Goal: Information Seeking & Learning: Learn about a topic

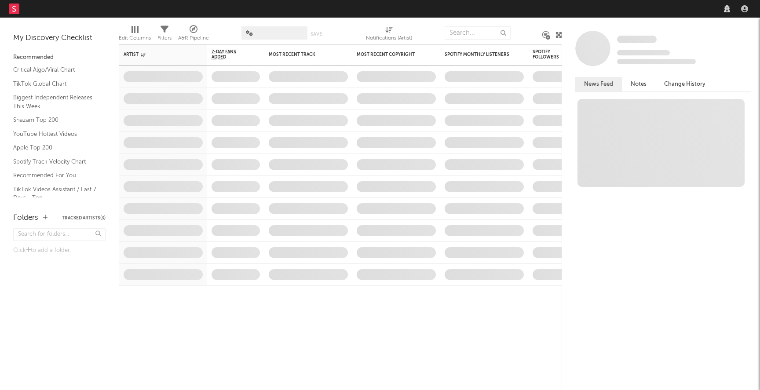
select select "recorded_music"
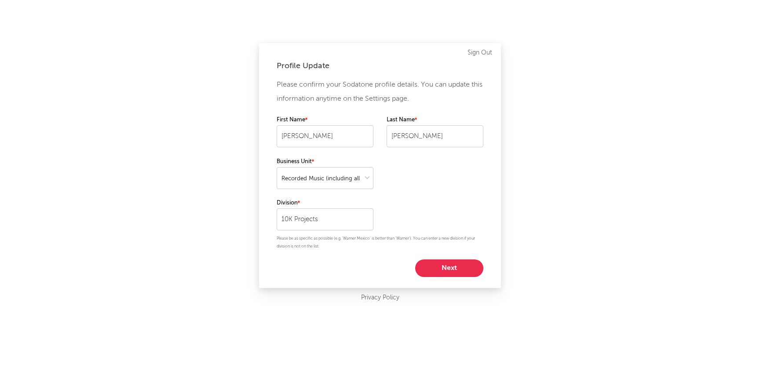
click at [449, 266] on button "Next" at bounding box center [449, 268] width 68 height 18
select select "marketing"
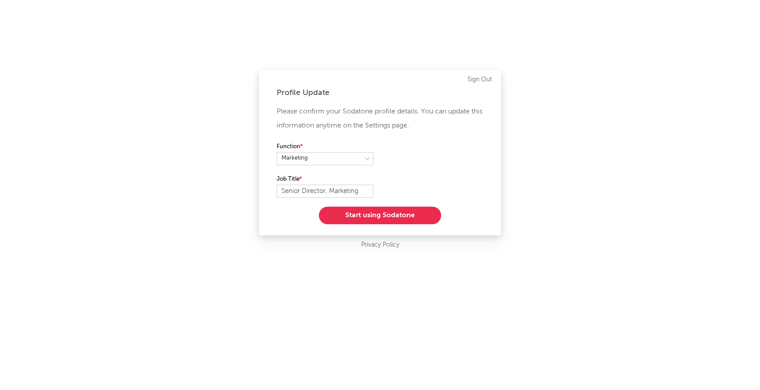
click at [387, 213] on button "Start using Sodatone" at bounding box center [380, 216] width 122 height 18
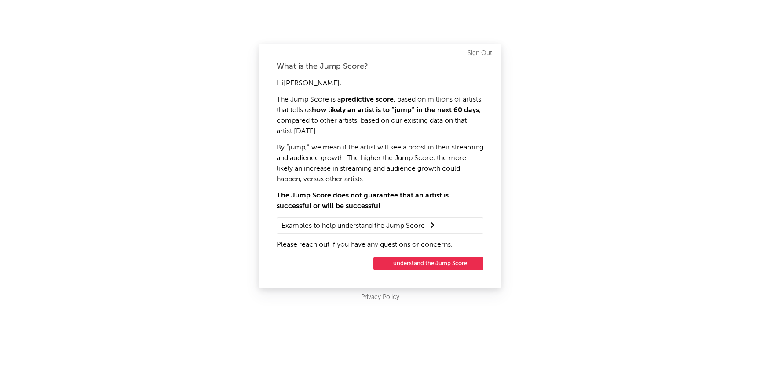
click at [423, 259] on button "I understand the Jump Score" at bounding box center [428, 263] width 110 height 13
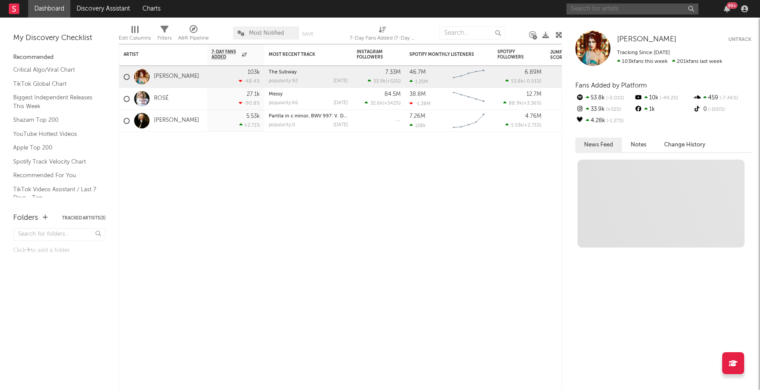
click at [594, 11] on input "text" at bounding box center [632, 9] width 132 height 11
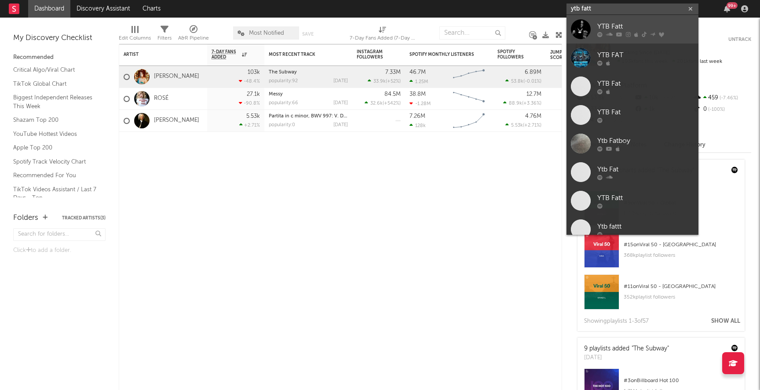
type input "ytb fatt"
click at [627, 25] on div "YTB Fatt" at bounding box center [645, 26] width 97 height 11
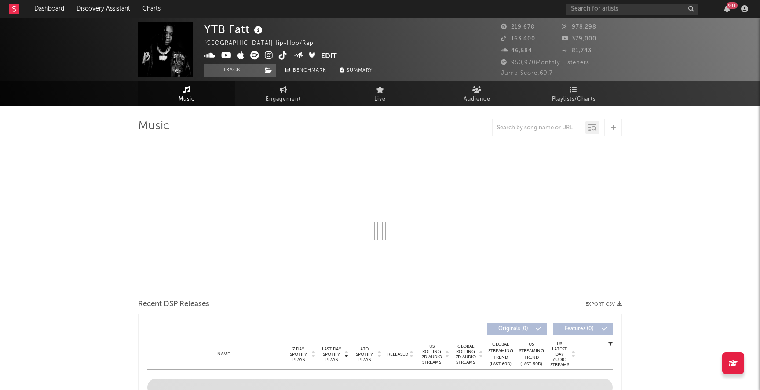
select select "6m"
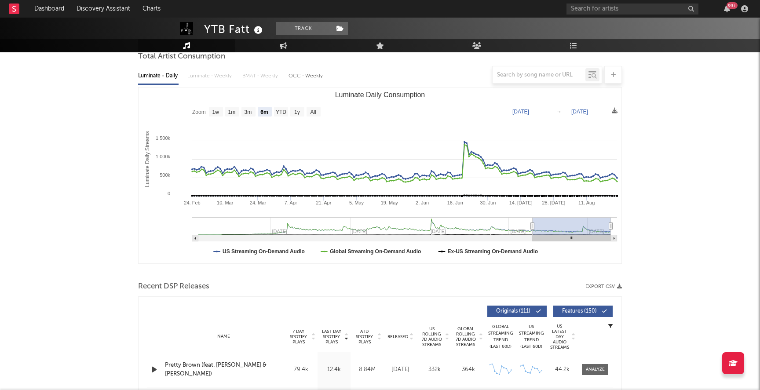
scroll to position [6, 0]
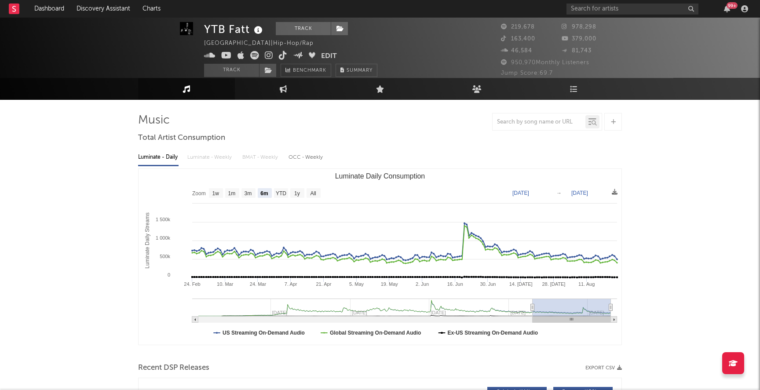
click at [539, 117] on div at bounding box center [539, 122] width 93 height 11
click at [533, 123] on input "text" at bounding box center [539, 122] width 93 height 7
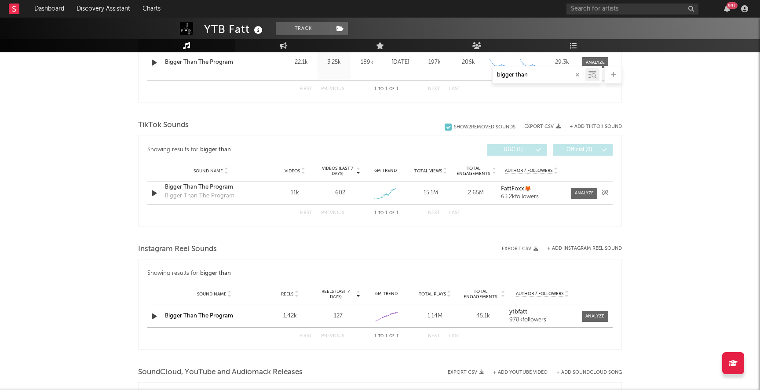
scroll to position [376, 0]
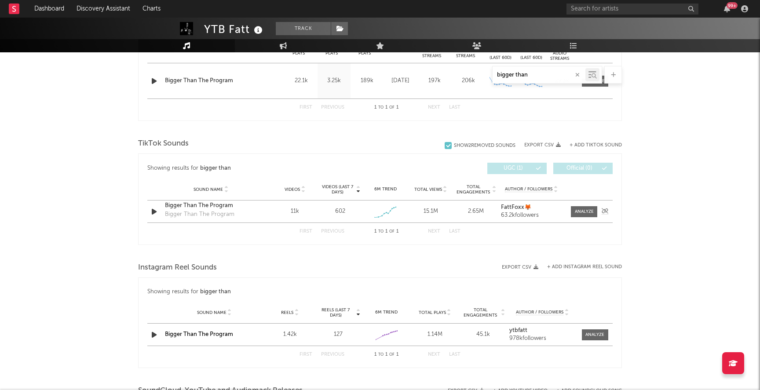
type input "bigger than"
click at [598, 209] on div at bounding box center [581, 211] width 35 height 11
click at [585, 209] on div at bounding box center [584, 211] width 19 height 7
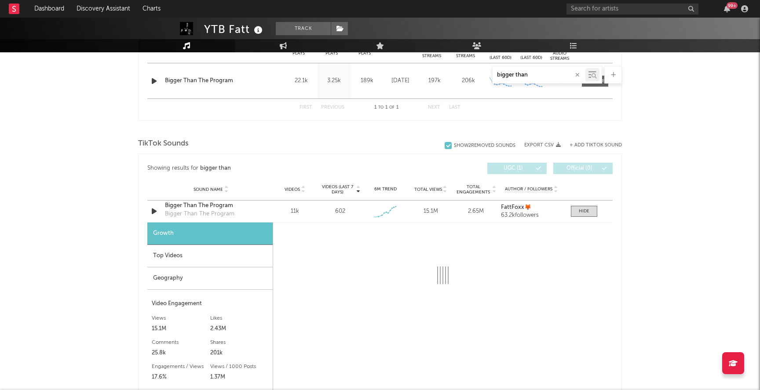
select select "1w"
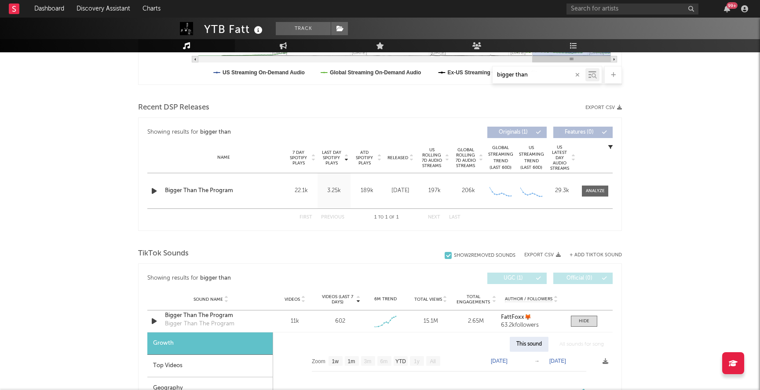
scroll to position [266, 0]
click at [590, 189] on div at bounding box center [595, 190] width 19 height 7
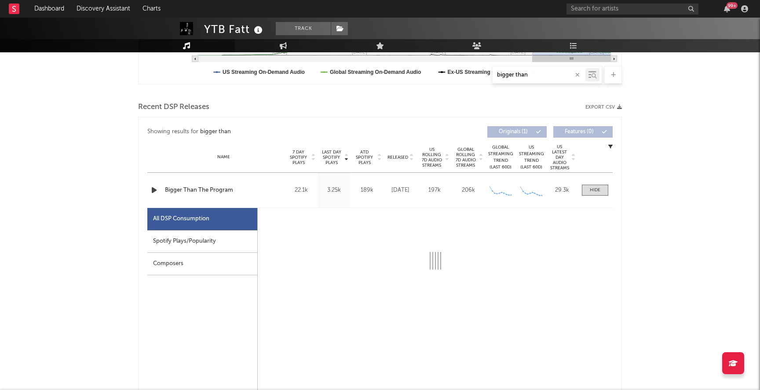
select select "1w"
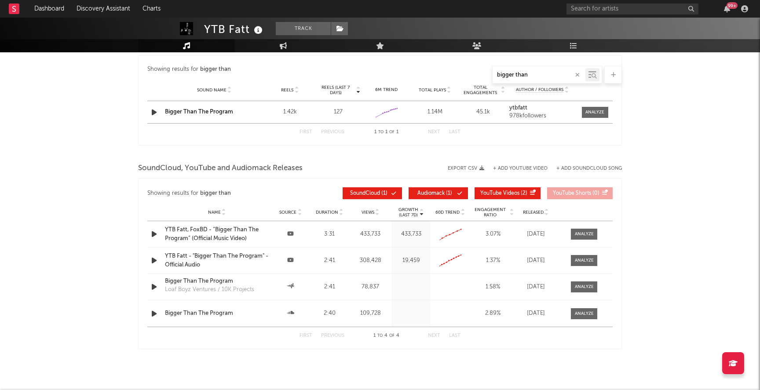
scroll to position [1284, 0]
